Goal: Task Accomplishment & Management: Complete application form

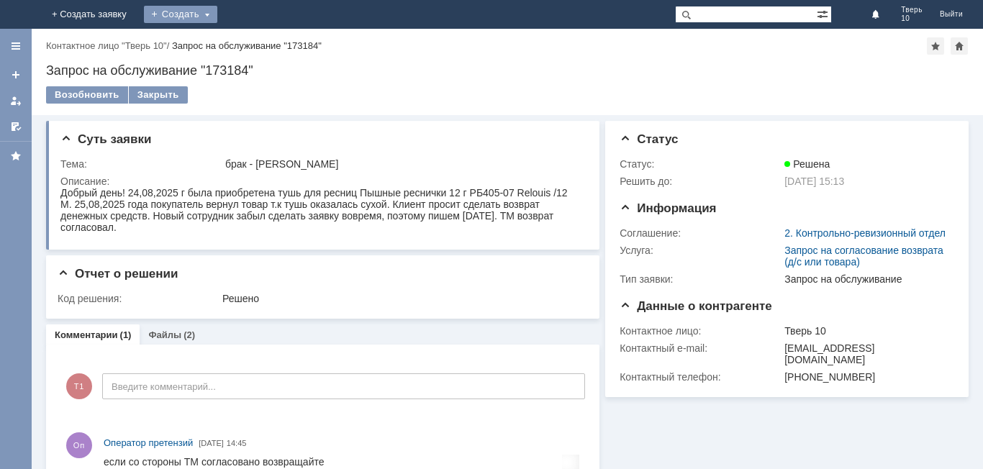
click at [217, 13] on div "Создать" at bounding box center [180, 14] width 73 height 17
click at [268, 44] on link "Заявка" at bounding box center [212, 43] width 109 height 17
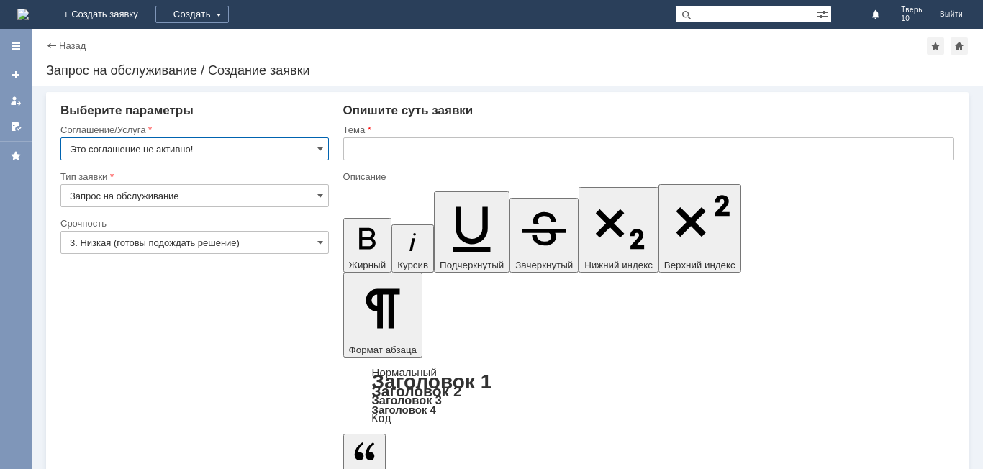
click at [199, 150] on input "Это соглашение не активно!" at bounding box center [194, 148] width 268 height 23
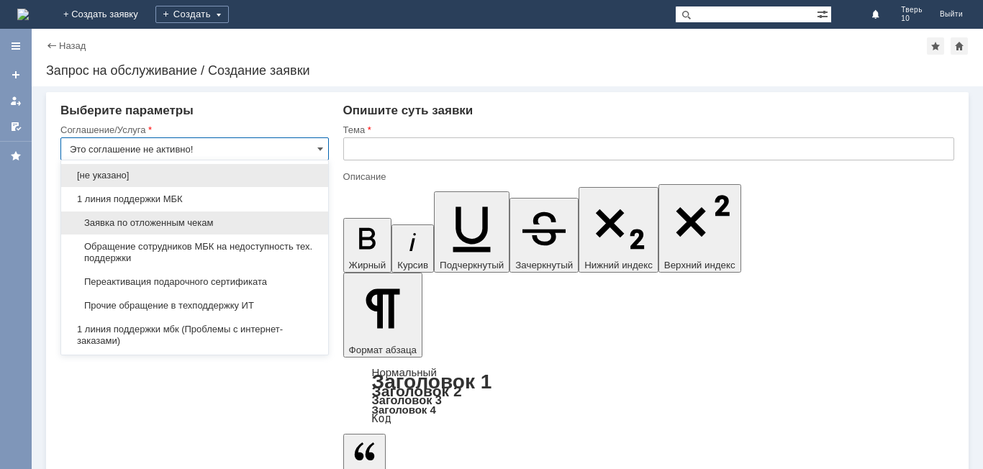
click at [181, 214] on div "Заявка по отложенным чекам" at bounding box center [194, 222] width 267 height 23
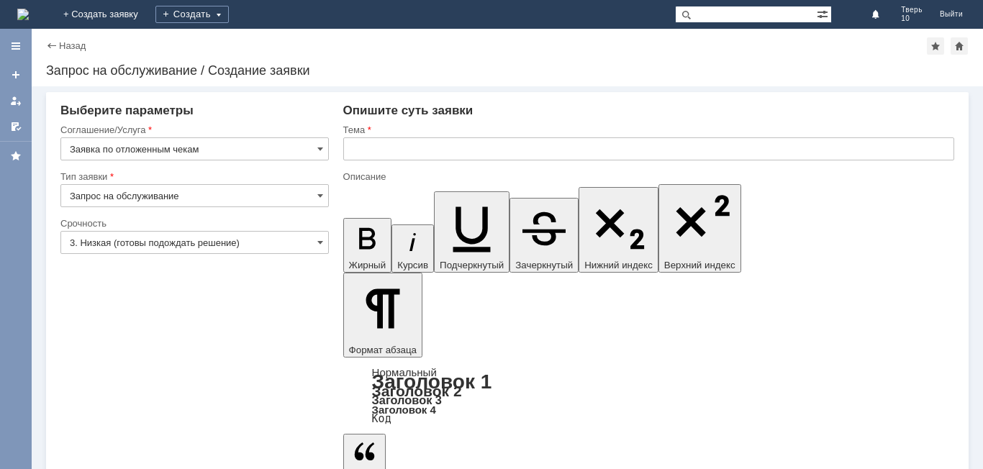
type input "Заявка по отложенным чекам"
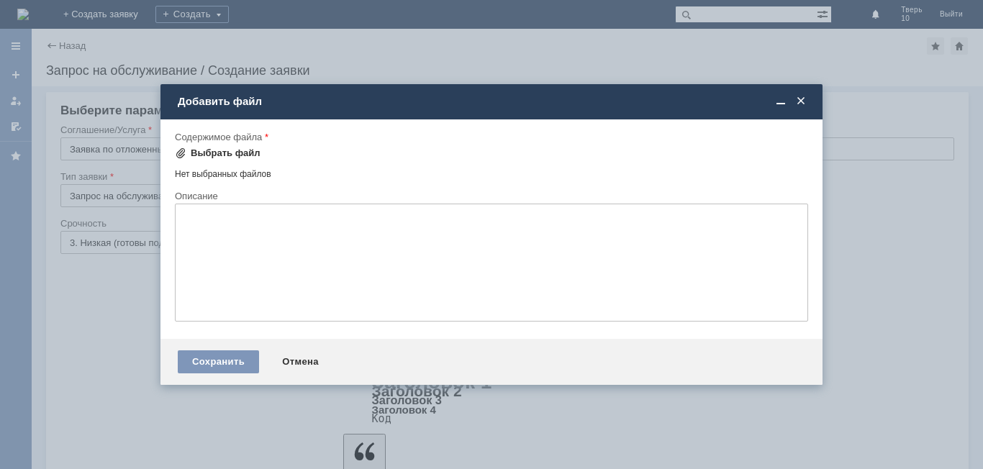
click at [203, 154] on div "Выбрать файл" at bounding box center [226, 153] width 70 height 12
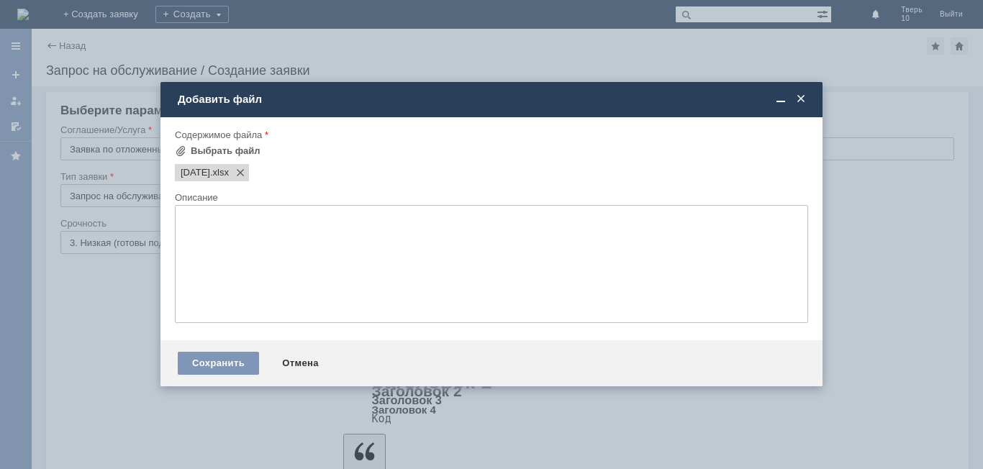
click at [400, 220] on textarea at bounding box center [491, 264] width 633 height 118
click at [308, 220] on textarea "Прошу удалить отложеннве чеки" at bounding box center [491, 264] width 633 height 118
type textarea "Прошу удалить отложенные чеки"
click at [237, 366] on div "Сохранить" at bounding box center [218, 363] width 81 height 23
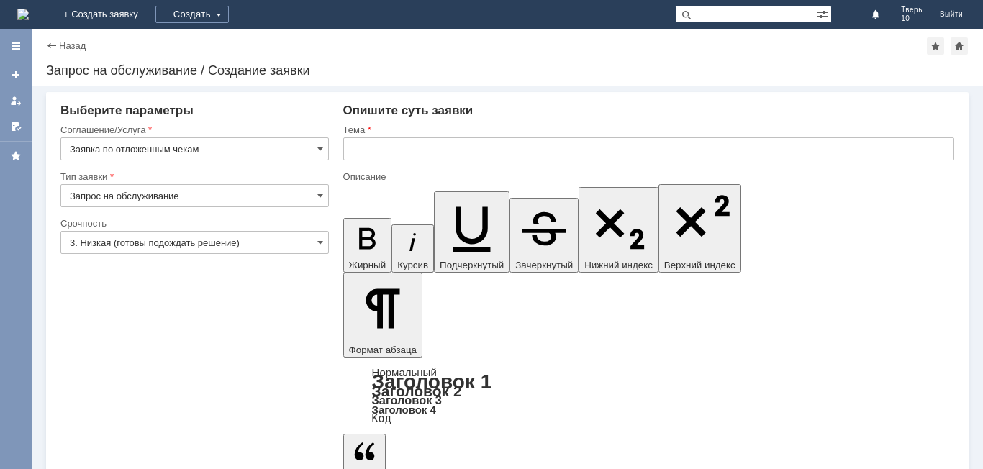
click at [401, 148] on input "text" at bounding box center [648, 148] width 611 height 23
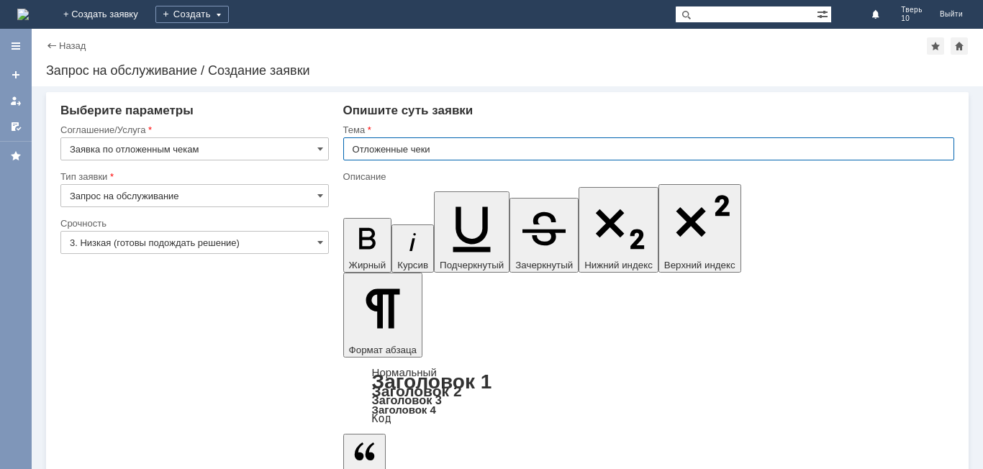
type input "Отложенные чеки"
